Goal: Transaction & Acquisition: Purchase product/service

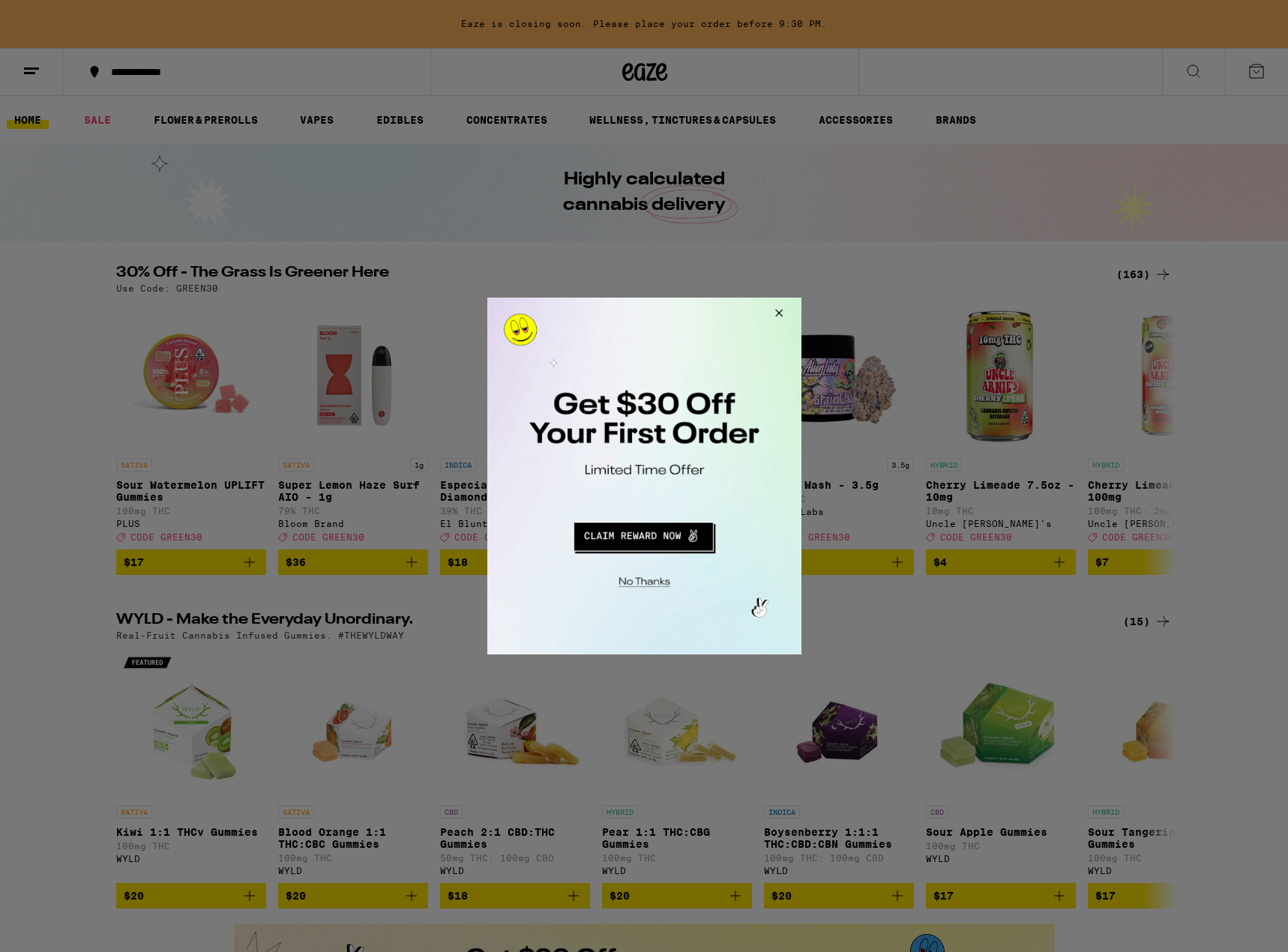
click at [770, 315] on button "Close Modal" at bounding box center [776, 315] width 41 height 36
